Goal: Task Accomplishment & Management: Manage account settings

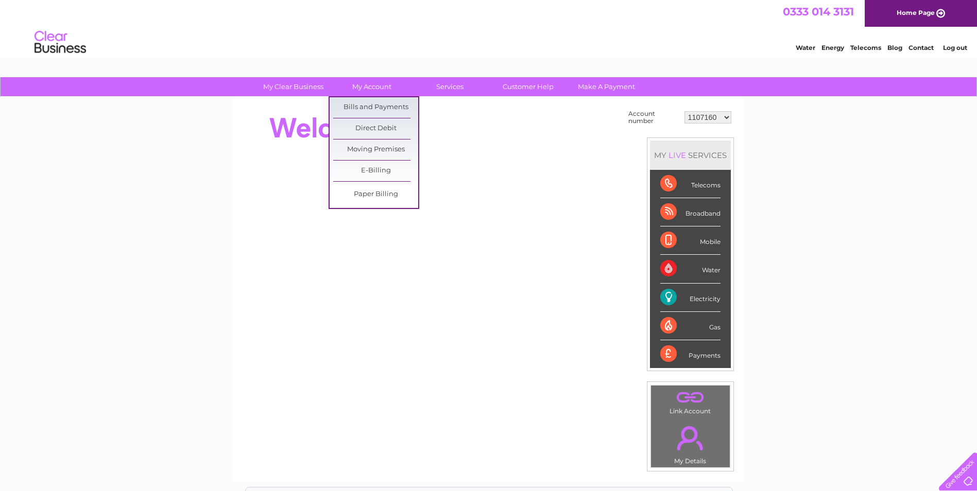
click at [384, 110] on link "Bills and Payments" at bounding box center [375, 107] width 85 height 21
click at [386, 107] on link "Bills and Payments" at bounding box center [375, 107] width 85 height 21
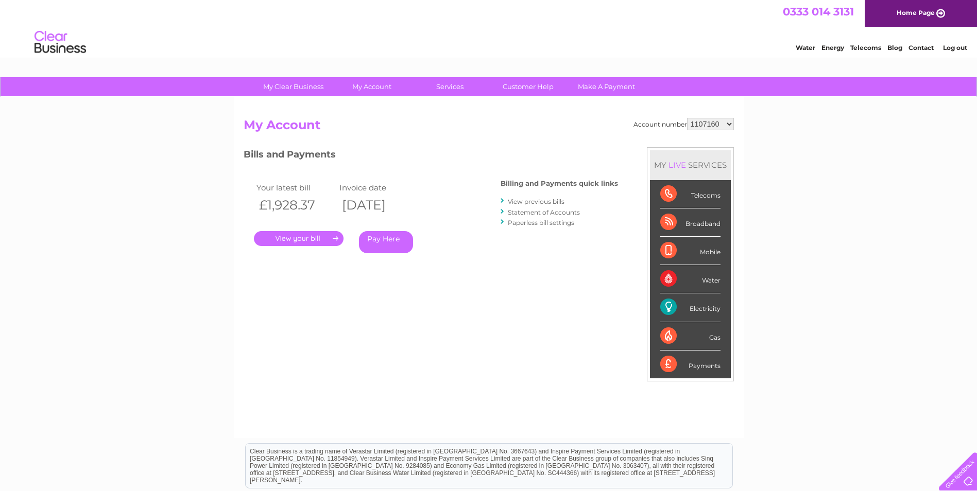
click at [319, 241] on link "." at bounding box center [299, 238] width 90 height 15
